Goal: Task Accomplishment & Management: Manage account settings

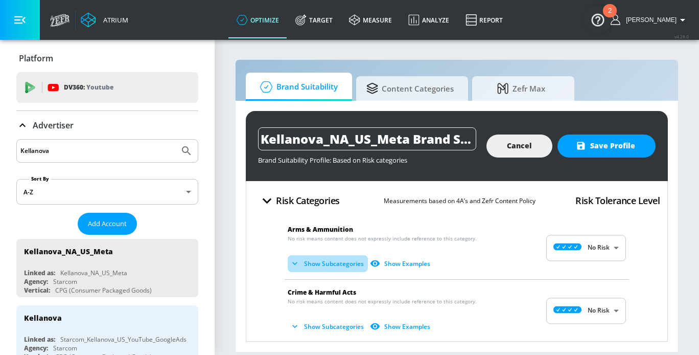
click at [333, 260] on button "Show Subcategories" at bounding box center [328, 263] width 80 height 17
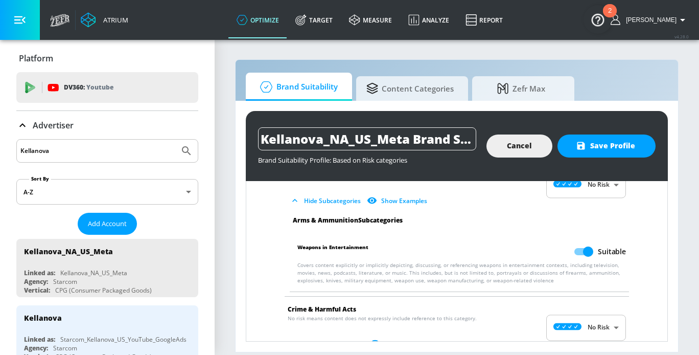
scroll to position [63, 0]
click at [583, 247] on input "Suitable" at bounding box center [588, 250] width 58 height 19
checkbox input "false"
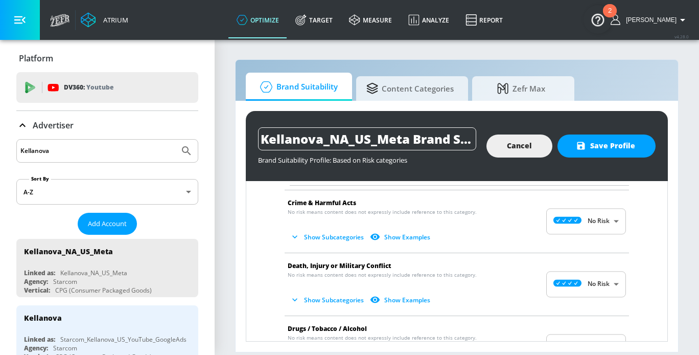
scroll to position [193, 0]
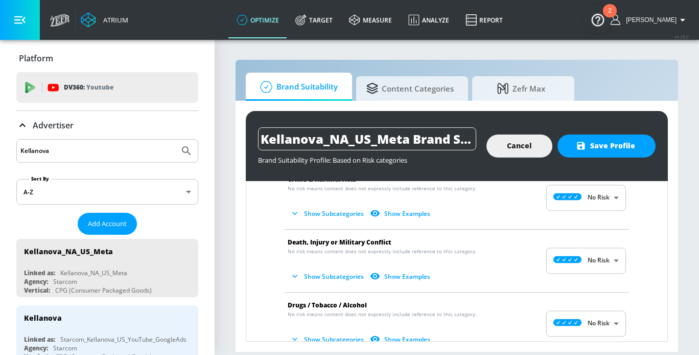
click at [342, 222] on li "Crime & Harmful Acts No risk means content does not expressly include reference…" at bounding box center [457, 198] width 355 height 62
click at [341, 211] on button "Show Subcategories" at bounding box center [328, 213] width 80 height 17
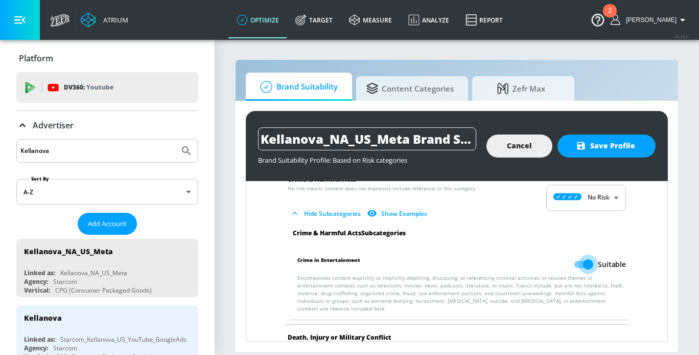
click at [588, 262] on input "Suitable" at bounding box center [588, 264] width 58 height 19
checkbox input "false"
click at [77, 147] on input "Kellanova" at bounding box center [97, 150] width 155 height 13
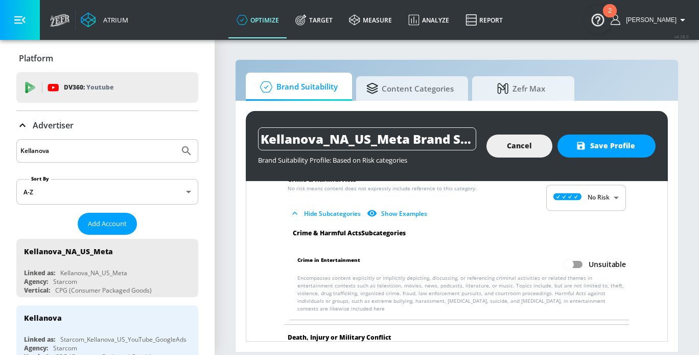
click at [77, 147] on input "Kellanova" at bounding box center [97, 150] width 155 height 13
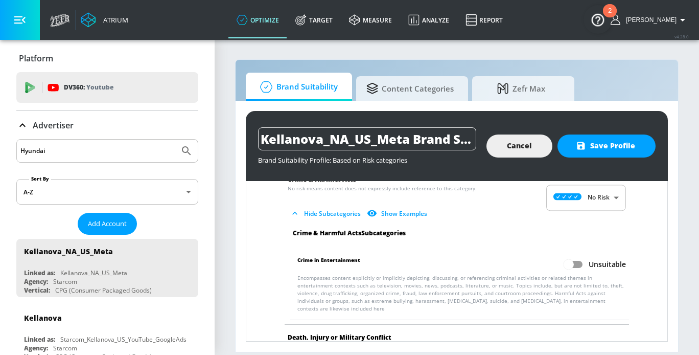
type input "Hyundai"
click at [175, 140] on button "Submit Search" at bounding box center [186, 151] width 22 height 22
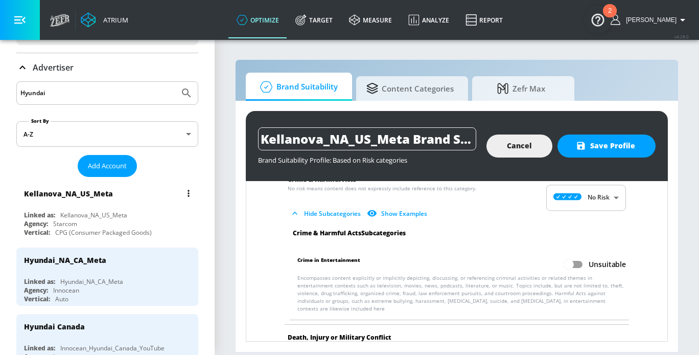
scroll to position [72, 0]
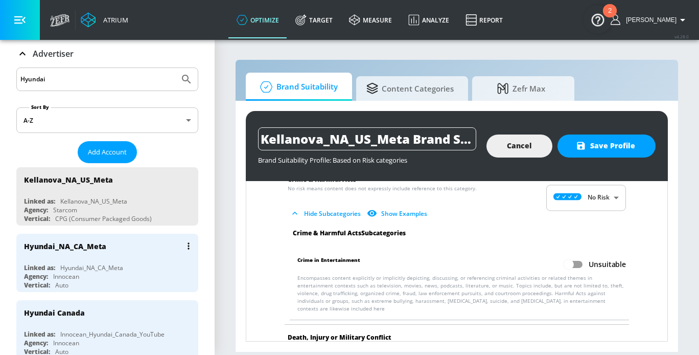
click at [99, 258] on div "Hyundai_NA_CA_Meta Linked as: Hyundai_NA_CA_Meta Agency: Innocean Vertical: Auto" at bounding box center [107, 263] width 182 height 58
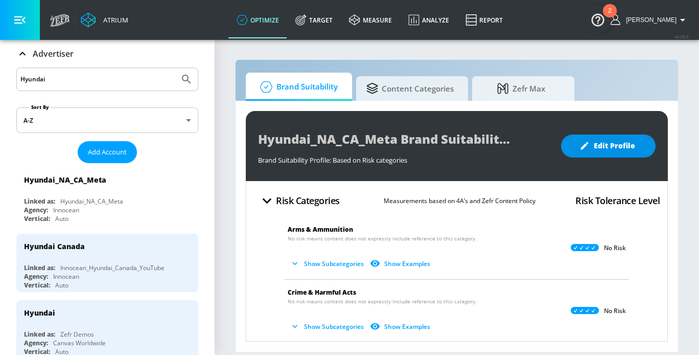
click at [624, 140] on span "Edit Profile" at bounding box center [609, 146] width 54 height 13
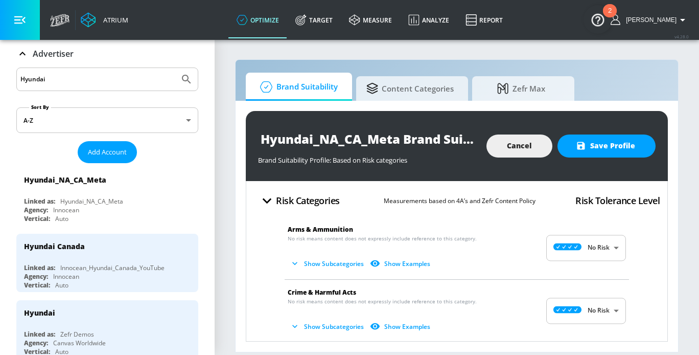
click at [316, 263] on button "Show Subcategories" at bounding box center [328, 263] width 80 height 17
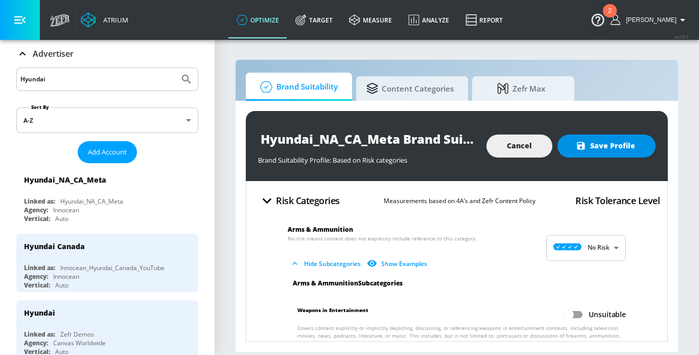
click at [618, 147] on span "Save Profile" at bounding box center [606, 146] width 57 height 13
